Goal: Transaction & Acquisition: Subscribe to service/newsletter

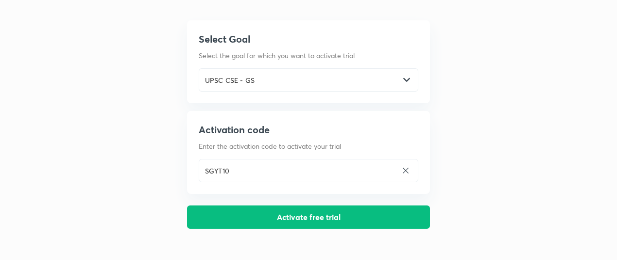
scroll to position [49, 0]
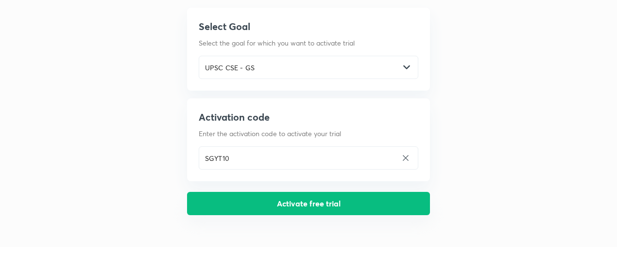
click at [355, 207] on button "Activate free trial" at bounding box center [308, 203] width 243 height 23
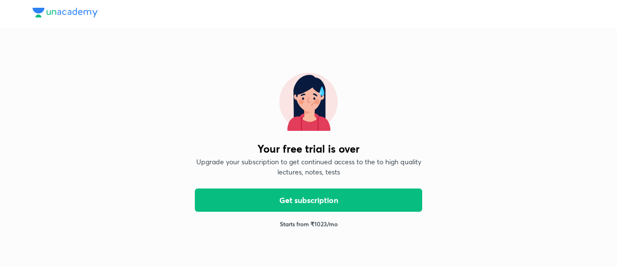
scroll to position [0, 0]
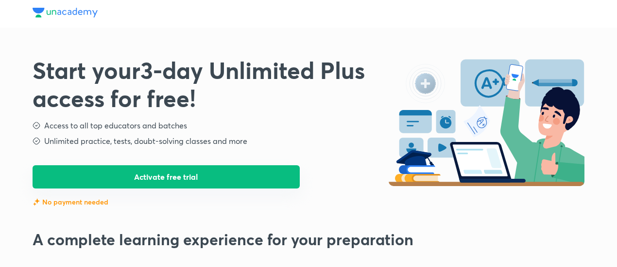
click at [242, 180] on button "Activate free trial" at bounding box center [166, 177] width 267 height 23
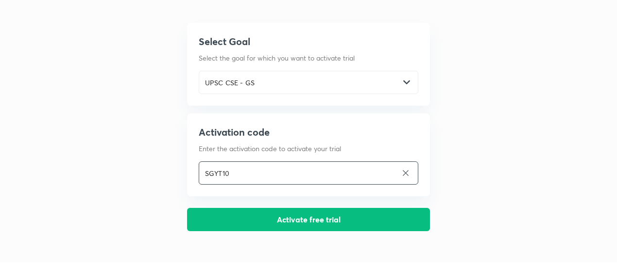
scroll to position [49, 0]
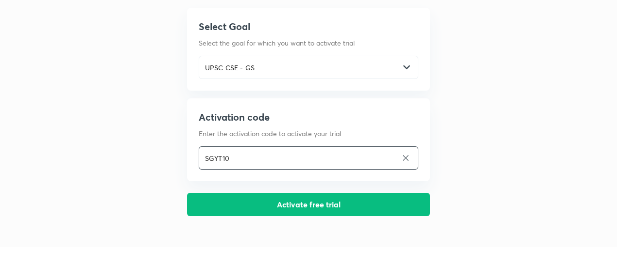
click at [333, 204] on button "Activate free trial" at bounding box center [308, 204] width 243 height 23
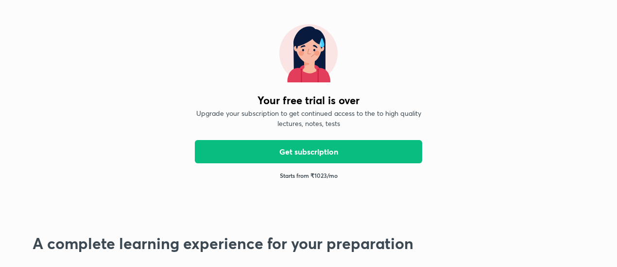
scroll to position [0, 0]
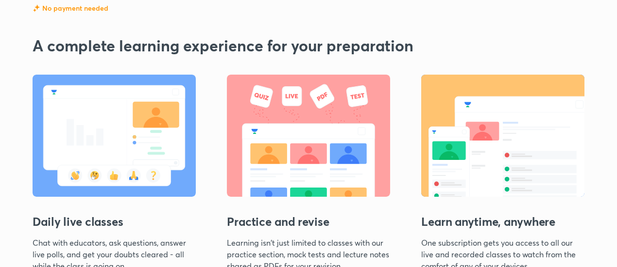
scroll to position [49, 0]
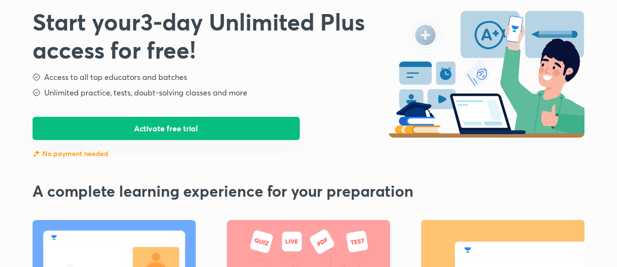
click at [195, 132] on button "Activate free trial" at bounding box center [166, 128] width 267 height 23
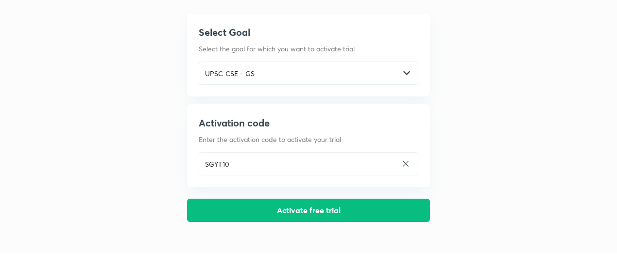
scroll to position [0, 0]
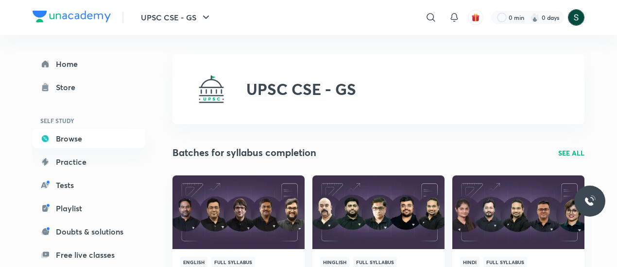
click at [582, 16] on img at bounding box center [576, 17] width 17 height 17
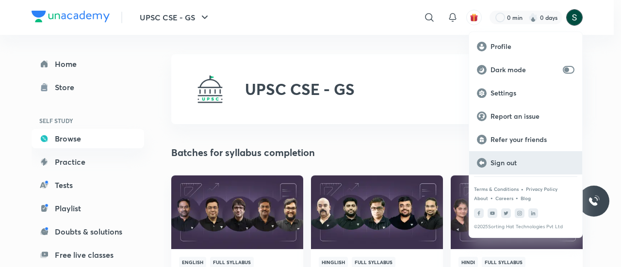
click at [514, 163] on p "Sign out" at bounding box center [533, 163] width 84 height 9
